Goal: Information Seeking & Learning: Find specific fact

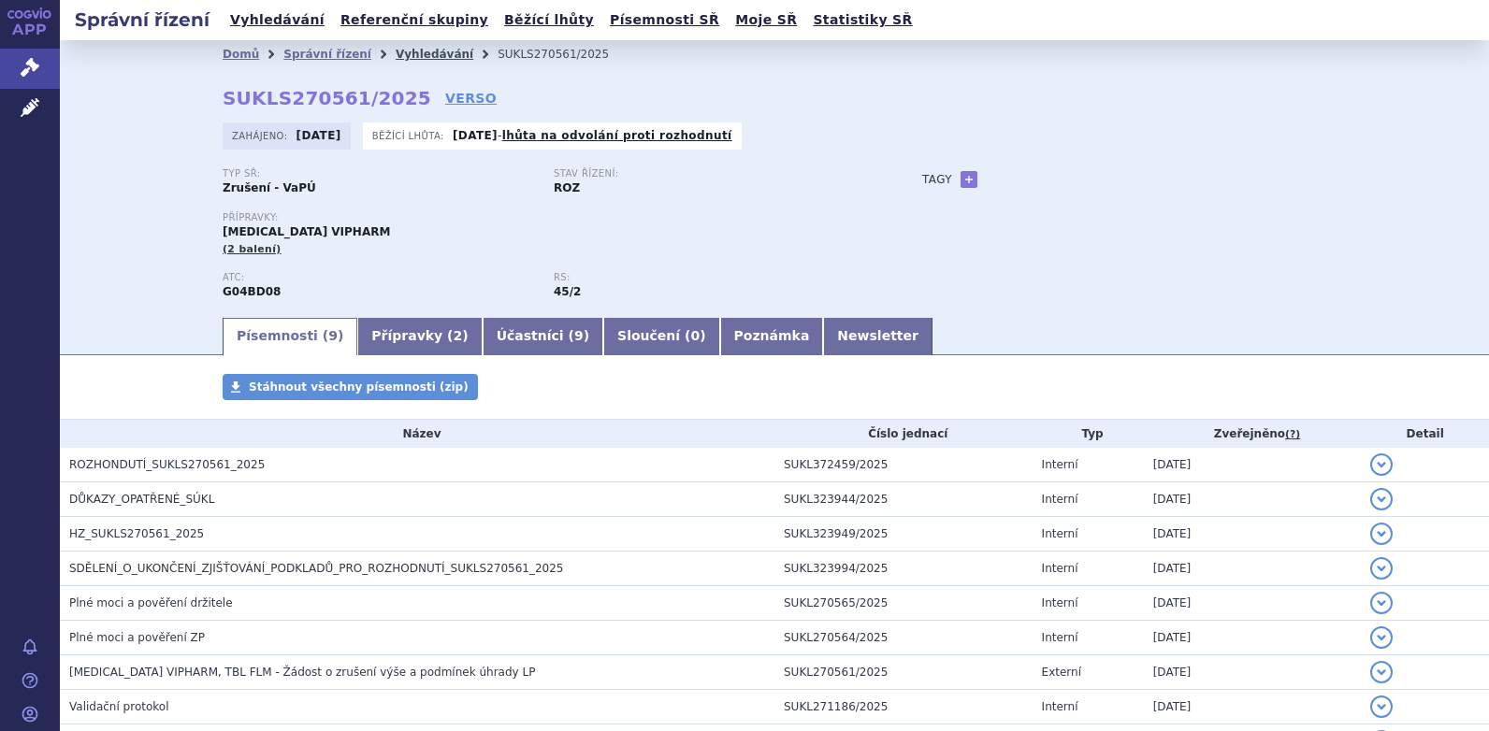
click at [396, 57] on link "Vyhledávání" at bounding box center [435, 54] width 78 height 13
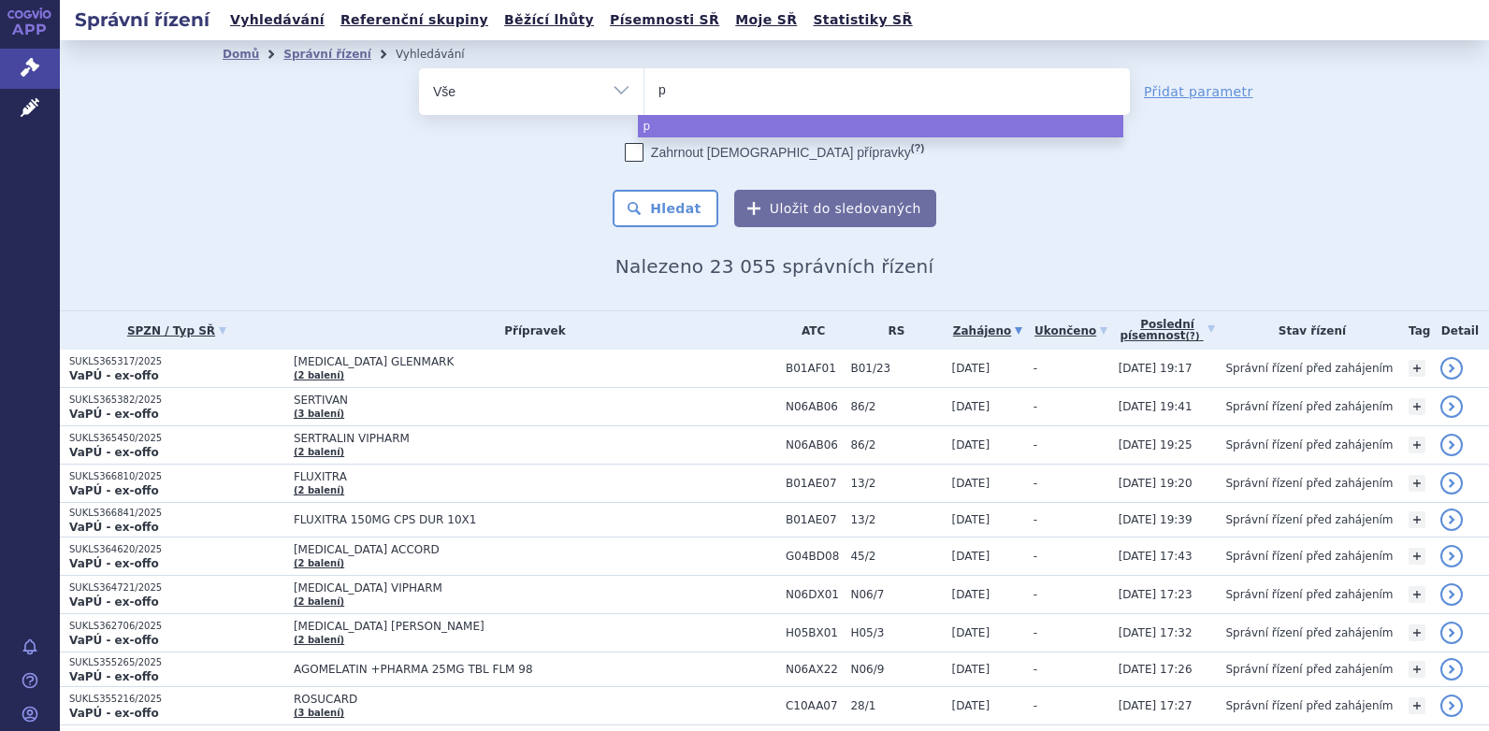
type input "pa"
type input "pad"
type input "padc"
type input "padce"
type input "[MEDICAL_DATA]"
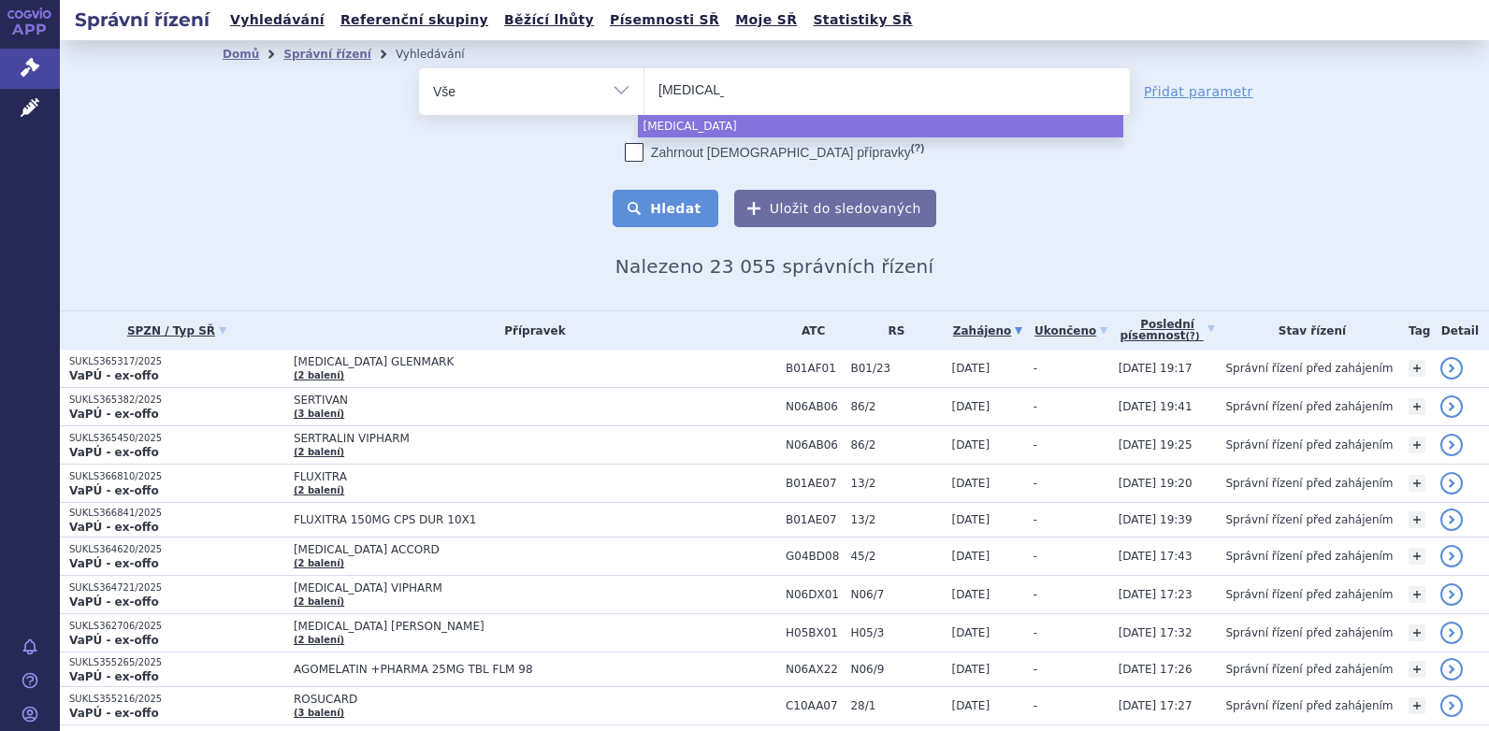
select select "[MEDICAL_DATA]"
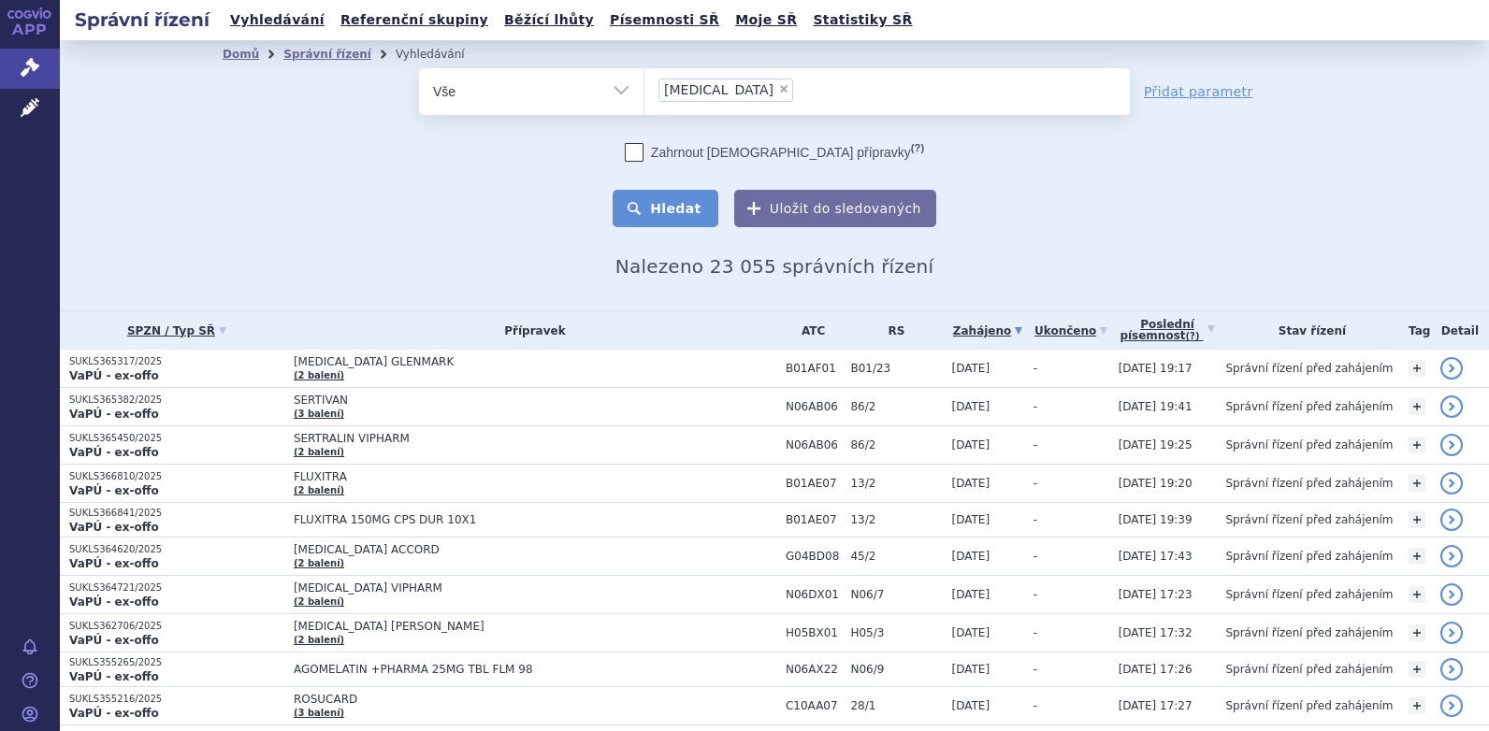
click at [659, 214] on button "Hledat" at bounding box center [666, 208] width 106 height 37
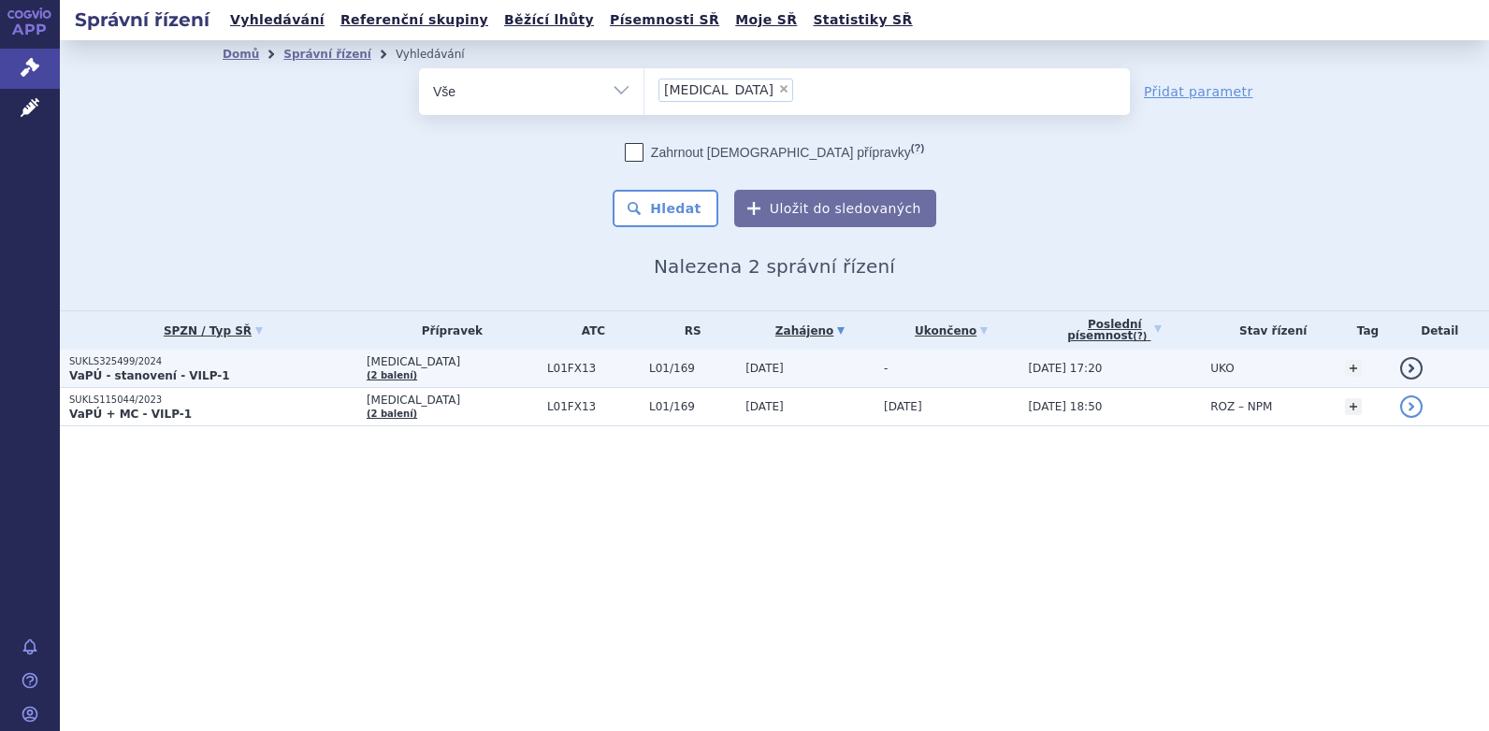
click at [389, 362] on span "[MEDICAL_DATA]" at bounding box center [452, 361] width 171 height 13
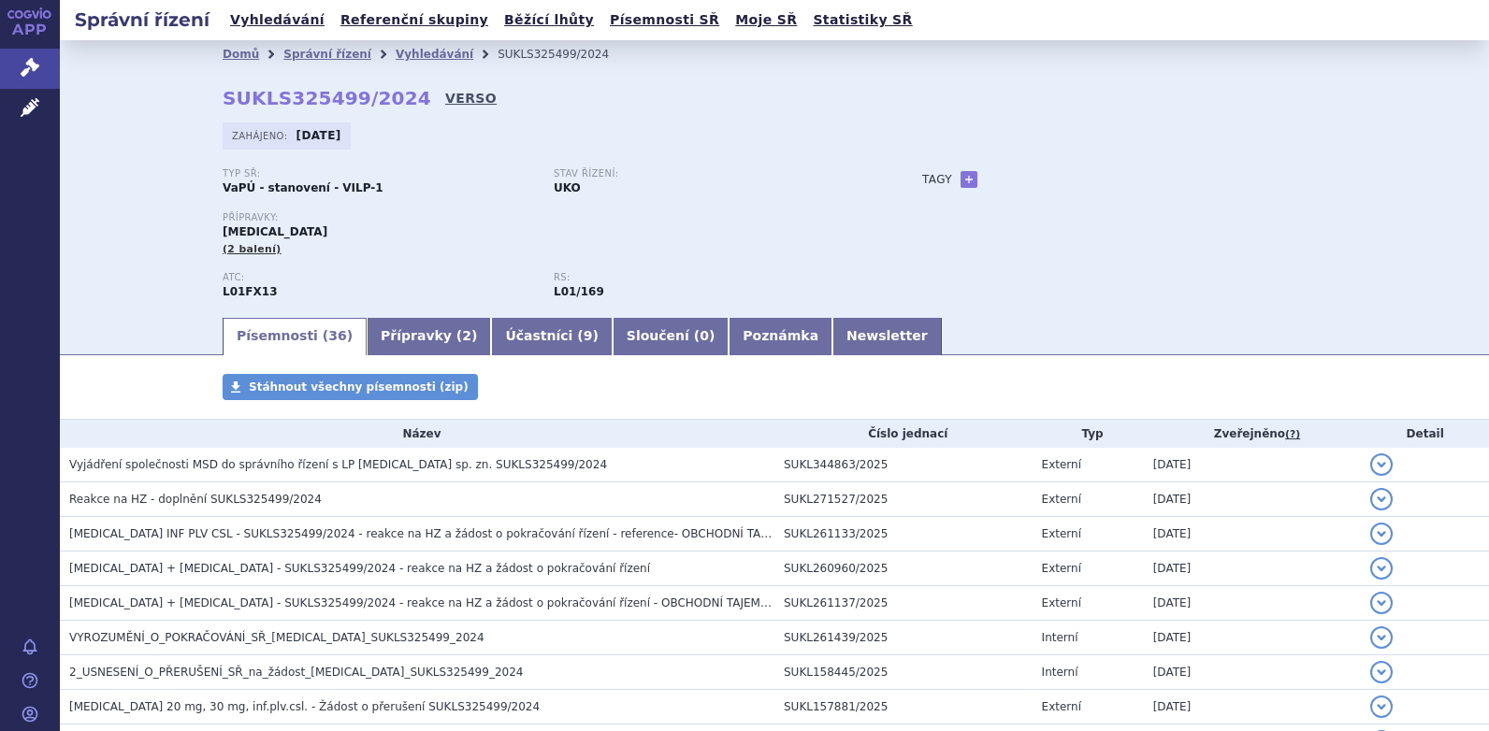
click at [445, 96] on link "VERSO" at bounding box center [470, 98] width 51 height 19
drag, startPoint x: 217, startPoint y: 96, endPoint x: 389, endPoint y: 98, distance: 172.1
click at [389, 98] on strong "SUKLS325499/2024" at bounding box center [327, 98] width 209 height 22
copy strong "SUKLS325499/2024"
click at [445, 97] on link "VERSO" at bounding box center [470, 98] width 51 height 19
